Goal: Transaction & Acquisition: Purchase product/service

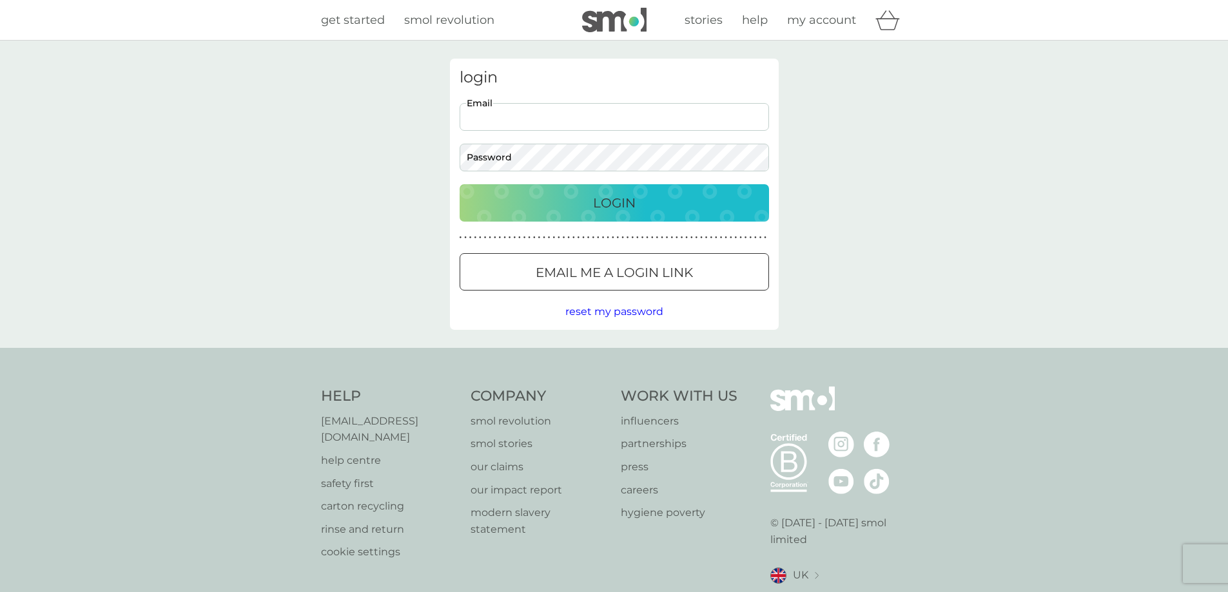
click at [619, 119] on input "Email" at bounding box center [613, 117] width 309 height 28
type input "[PERSON_NAME][EMAIL_ADDRESS][DOMAIN_NAME]"
click at [459, 184] on button "Login" at bounding box center [613, 202] width 309 height 37
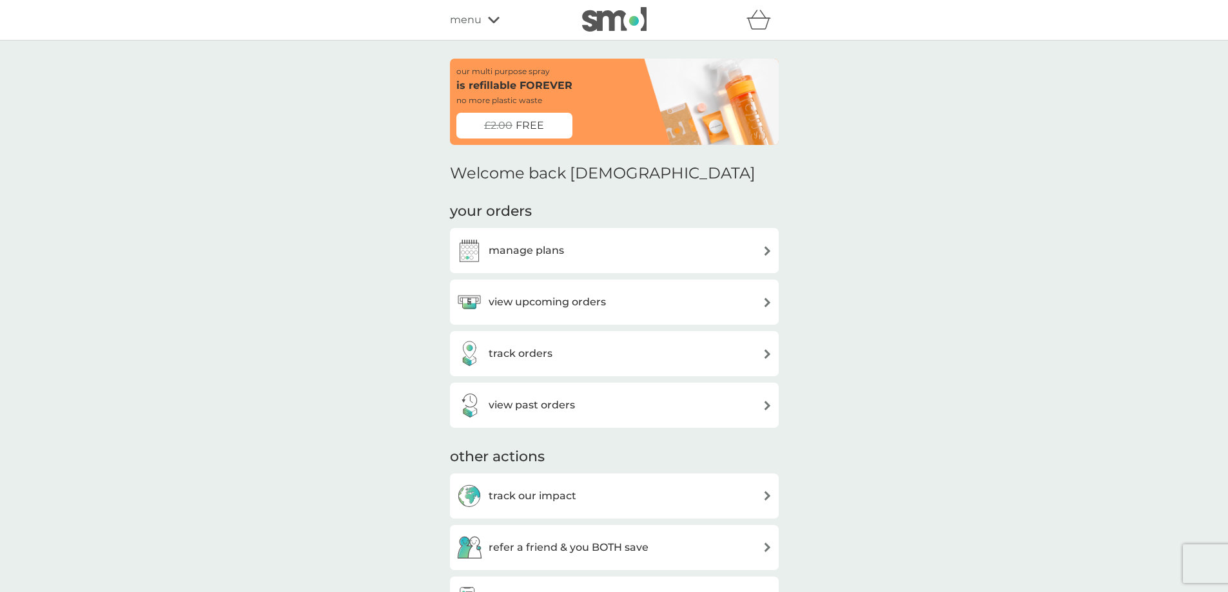
click at [535, 251] on h3 "manage plans" at bounding box center [525, 250] width 75 height 17
click at [499, 21] on div "menu" at bounding box center [505, 20] width 110 height 17
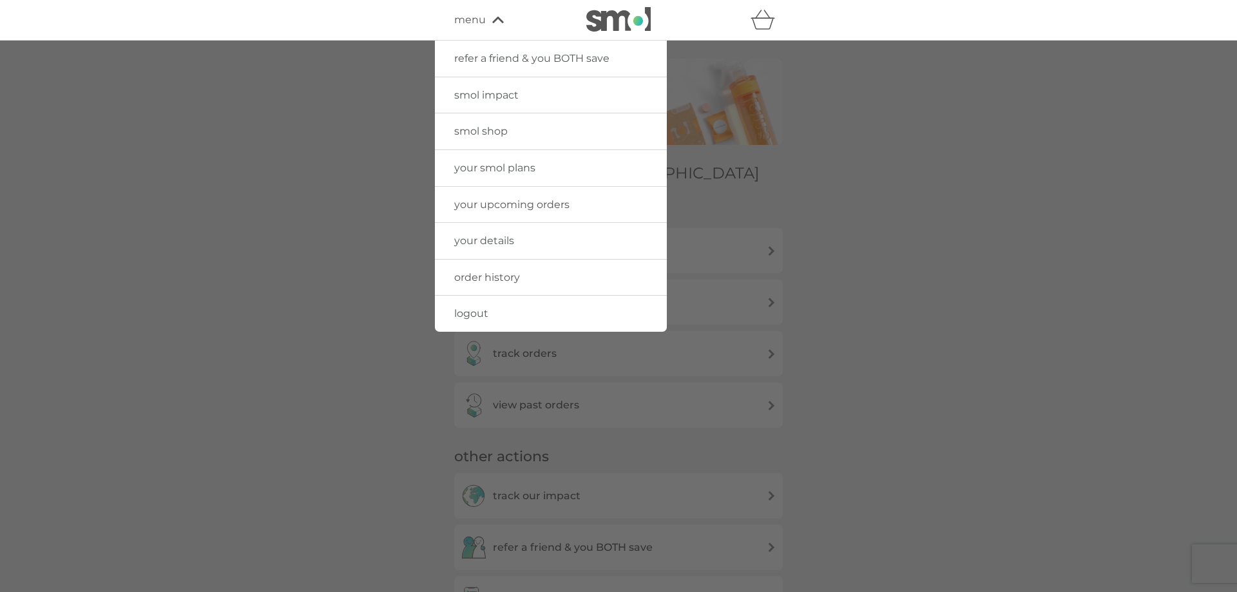
click at [496, 128] on span "smol shop" at bounding box center [480, 131] width 53 height 12
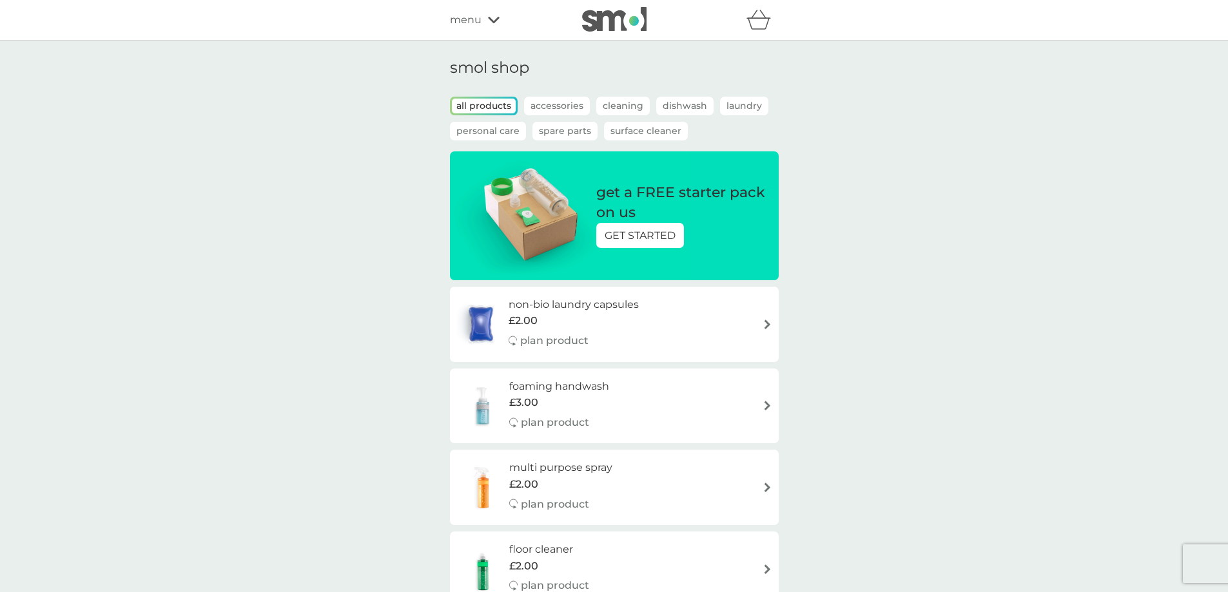
click at [641, 234] on p "GET STARTED" at bounding box center [639, 235] width 71 height 17
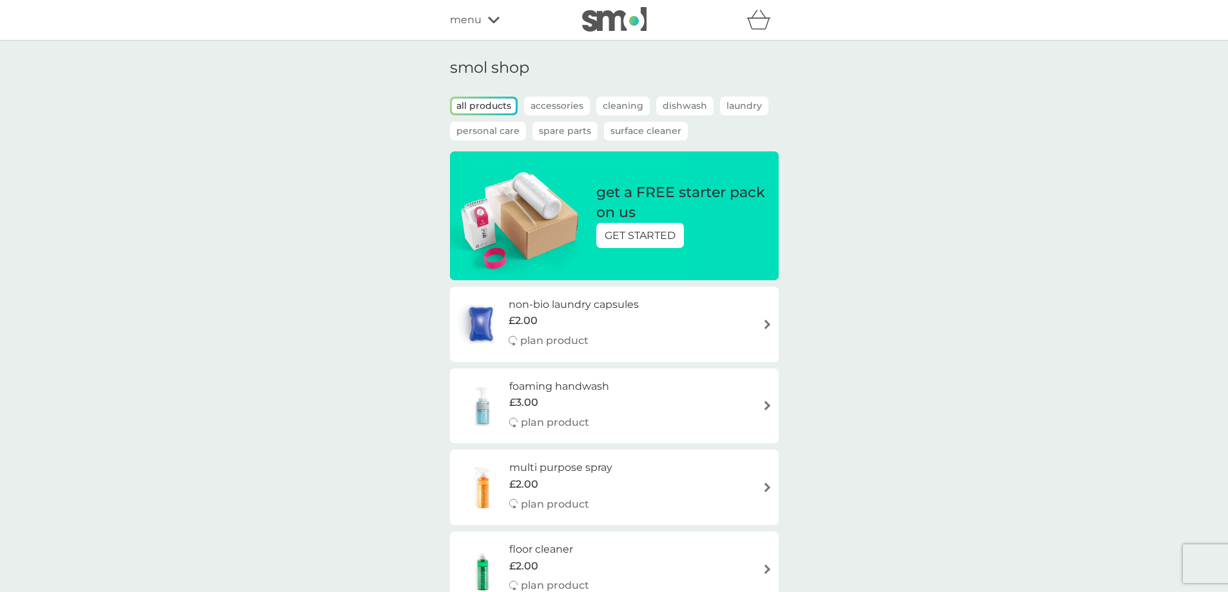
click at [746, 101] on p "Laundry" at bounding box center [744, 106] width 48 height 19
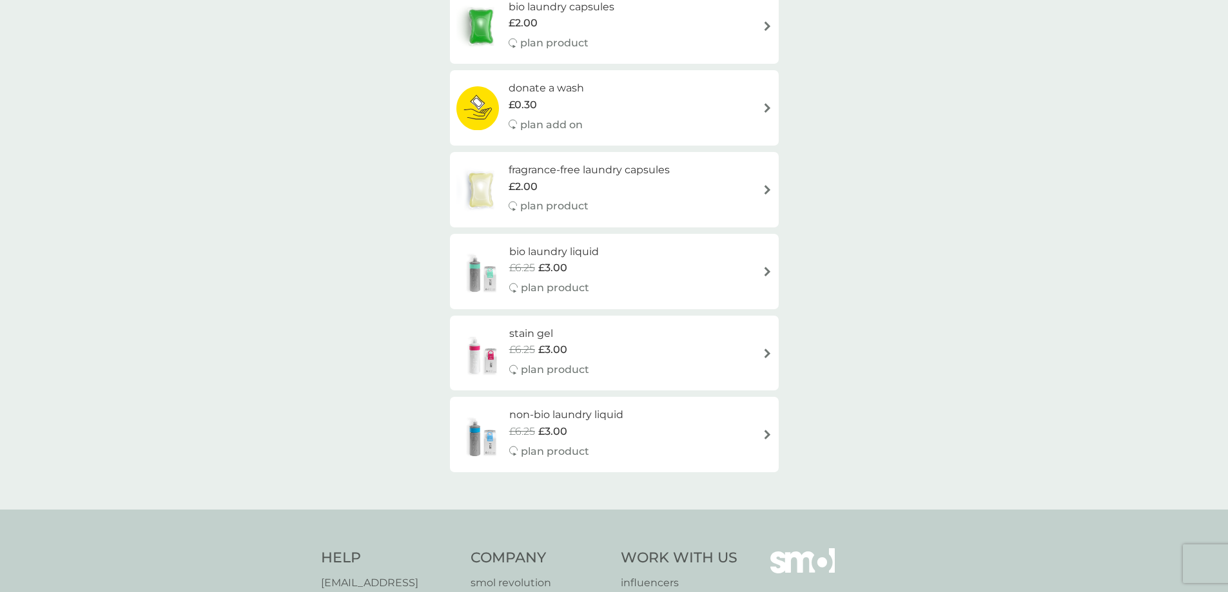
scroll to position [64, 0]
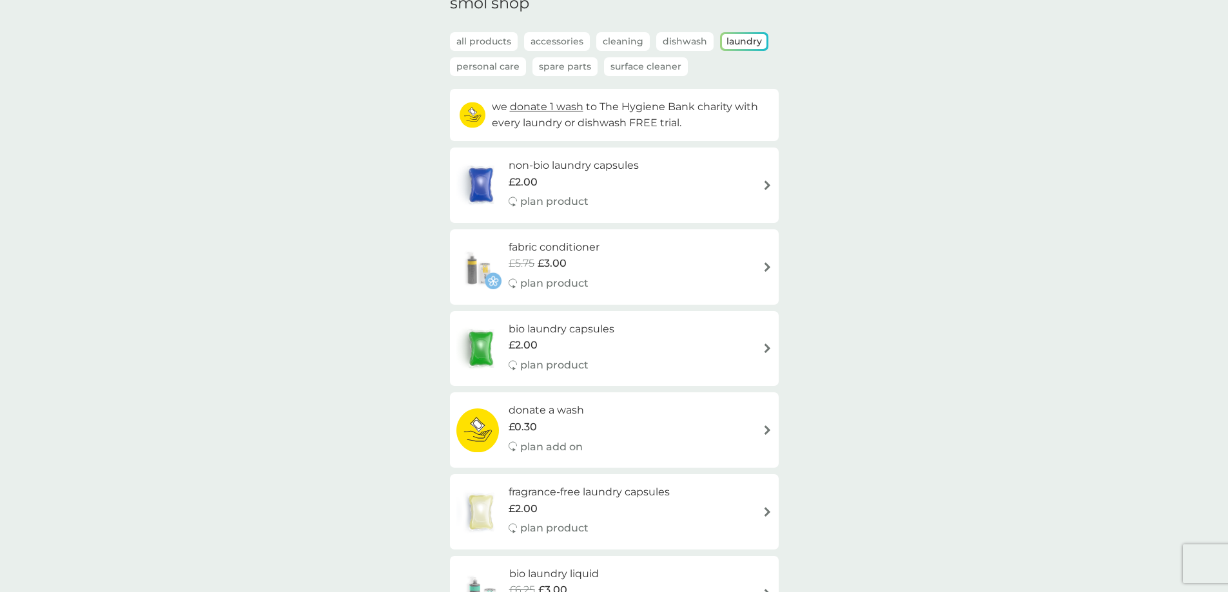
click at [552, 325] on h6 "bio laundry capsules" at bounding box center [561, 329] width 106 height 17
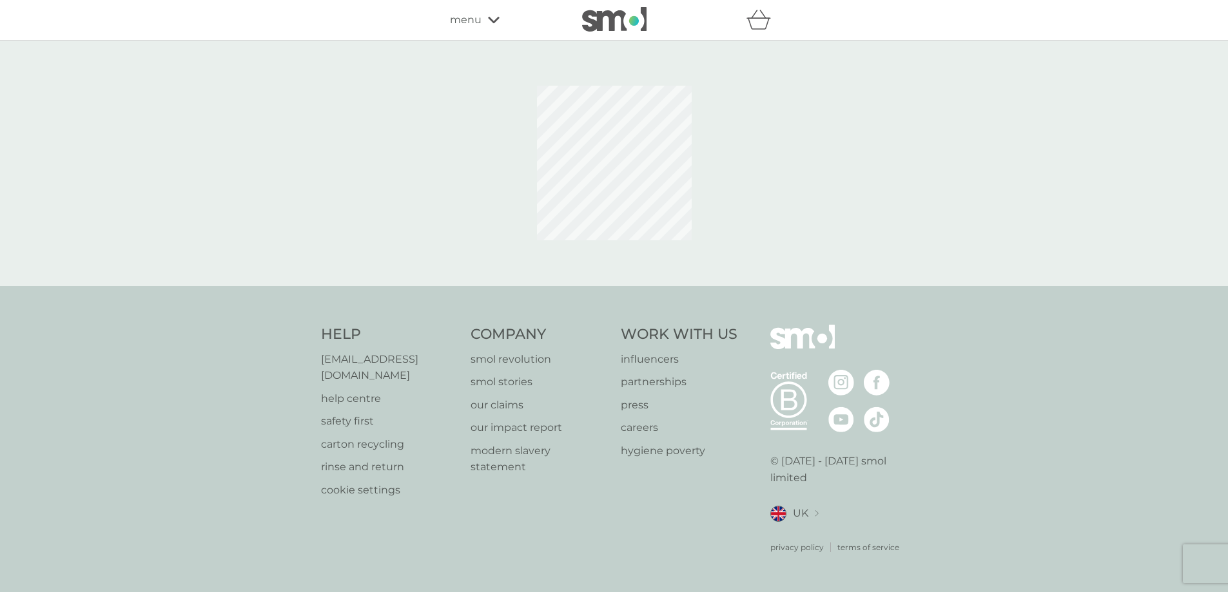
select select "42"
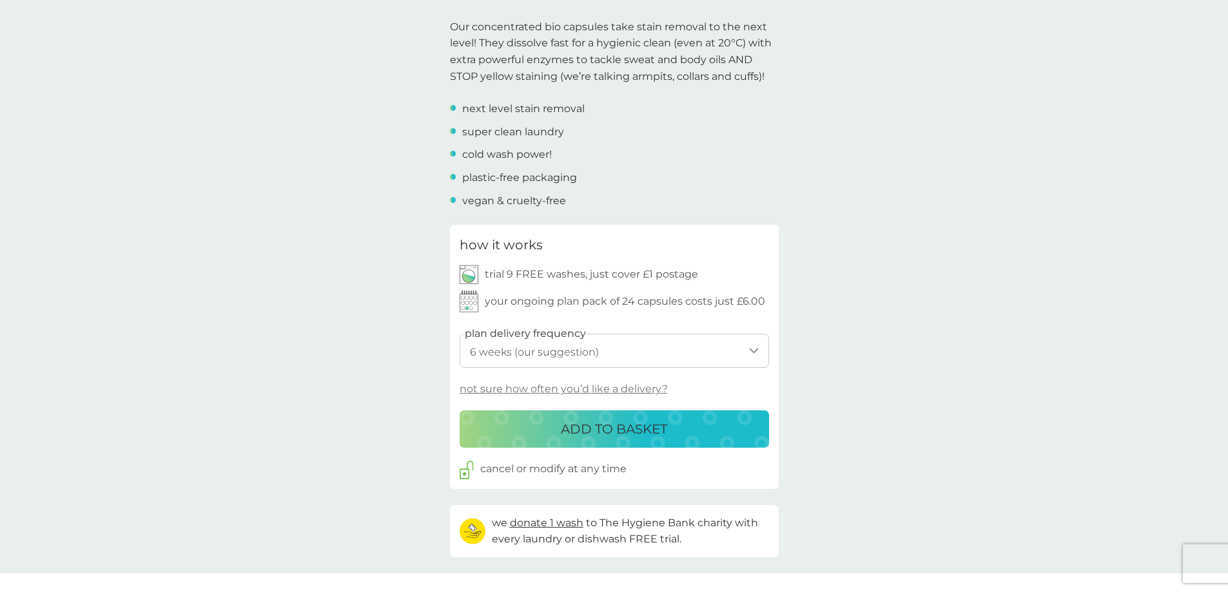
scroll to position [451, 0]
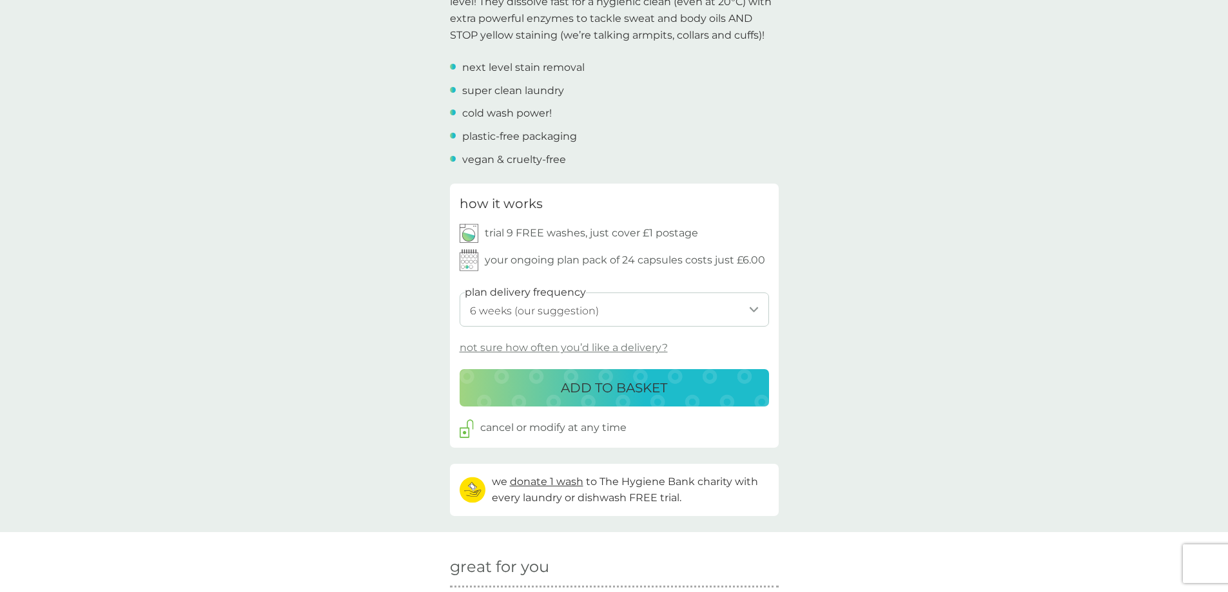
click at [523, 319] on select "1 week 2 weeks 3 weeks 4 weeks 5 weeks 6 weeks (our suggestion) 7 weeks 8 weeks…" at bounding box center [613, 310] width 309 height 34
